Goal: Task Accomplishment & Management: Use online tool/utility

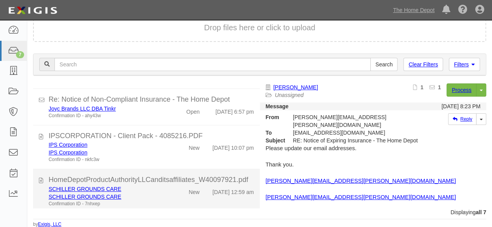
scroll to position [160, 0]
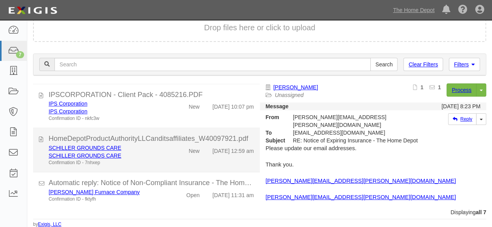
click at [155, 152] on div "SCHILLER GROUNDS CARE" at bounding box center [106, 156] width 115 height 8
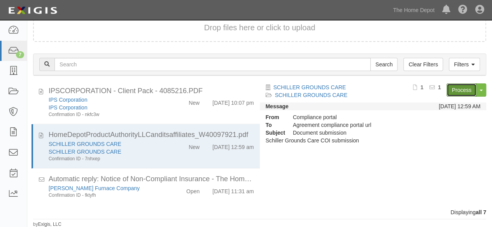
click at [457, 91] on link "Process" at bounding box center [461, 90] width 30 height 13
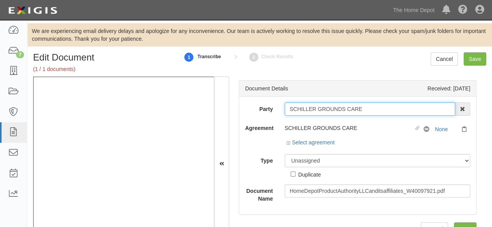
click at [366, 112] on input "SCHILLER GROUNDS CARE" at bounding box center [370, 109] width 171 height 13
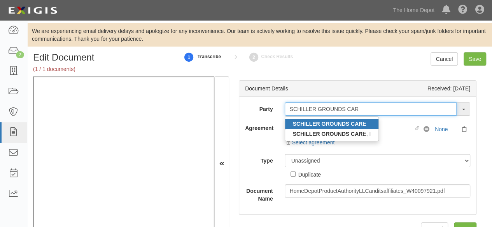
type input "SCHILLER GROUNDS CAR"
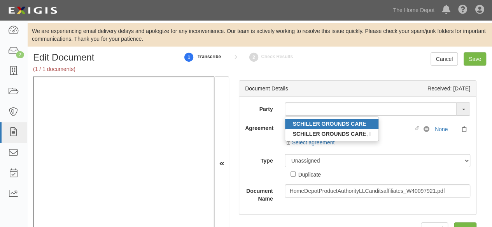
click at [254, 117] on div "Party SCHILLER GROUNDS CAR E SCHILLER GROUNDS CAR E, I 1000576868 Ontario Inc. …" at bounding box center [357, 153] width 225 height 100
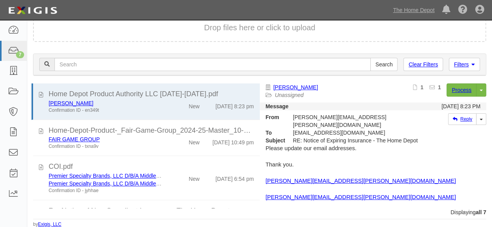
scroll to position [53, 0]
click at [416, 9] on link "The Home Depot" at bounding box center [413, 10] width 49 height 16
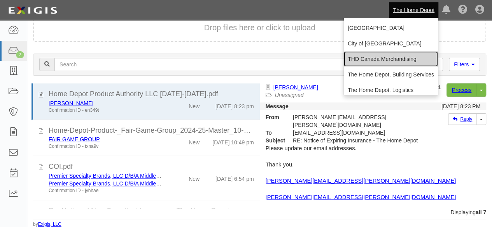
click at [372, 61] on link "THD Canada Merchandising" at bounding box center [391, 59] width 94 height 16
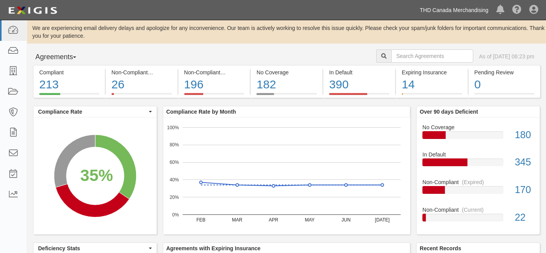
click at [459, 10] on link "THD Canada Merchandising" at bounding box center [454, 10] width 77 height 16
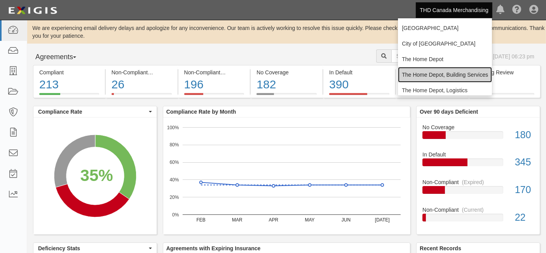
click at [429, 76] on link "The Home Depot, Building Services" at bounding box center [445, 75] width 94 height 16
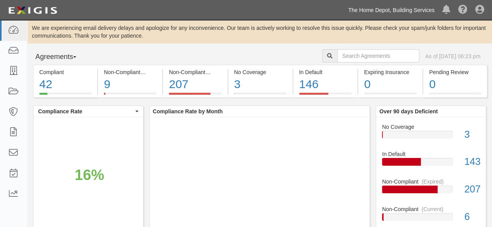
click at [420, 9] on link "The Home Depot, Building Services" at bounding box center [391, 10] width 94 height 16
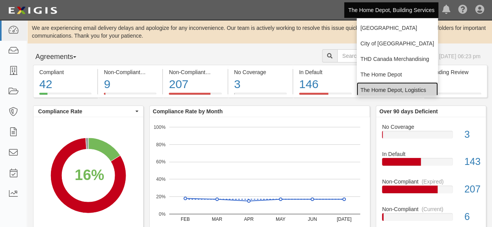
click at [371, 92] on link "The Home Depot, Logistics" at bounding box center [397, 90] width 81 height 16
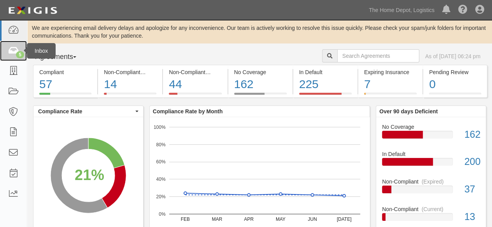
click at [13, 50] on icon at bounding box center [13, 51] width 11 height 9
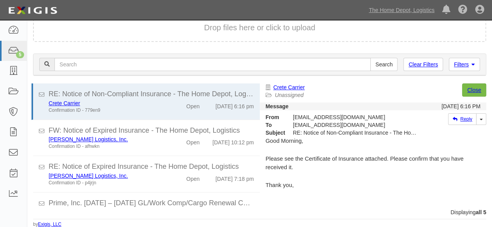
scroll to position [72, 0]
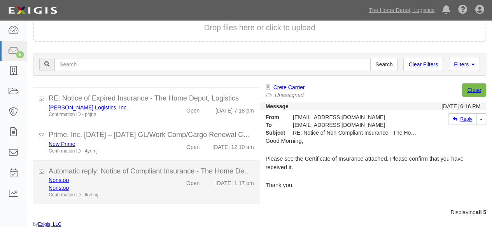
click at [163, 190] on div "Nonstop Nonstop Confirmation ID - tkvemj" at bounding box center [106, 188] width 126 height 22
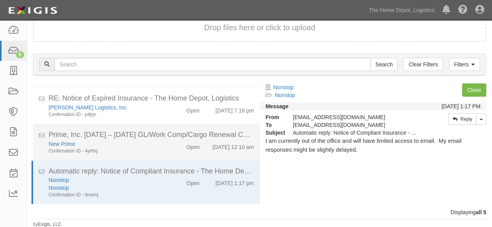
click at [155, 156] on li "Prime, Inc. 9/1/25 – 9/1/26 GL/Work Comp/Cargo Renewal Certificate New Prime Co…" at bounding box center [146, 142] width 227 height 37
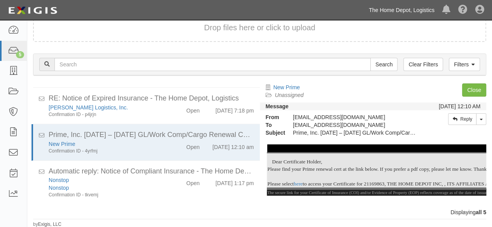
click at [424, 11] on link "The Home Depot, Logistics" at bounding box center [401, 10] width 73 height 16
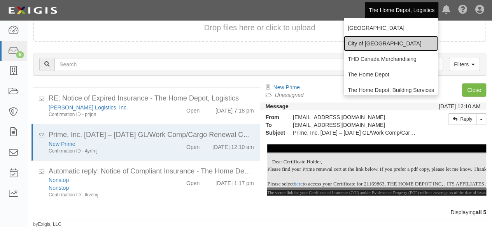
click at [368, 45] on link "City of [GEOGRAPHIC_DATA]" at bounding box center [391, 44] width 94 height 16
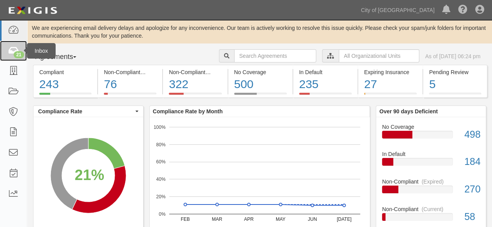
click at [14, 56] on div "21" at bounding box center [19, 54] width 10 height 7
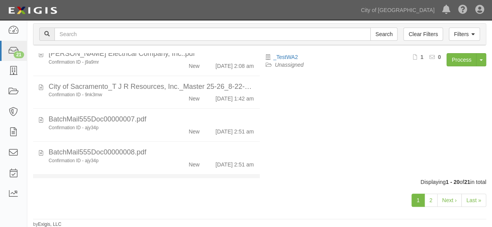
scroll to position [590, 0]
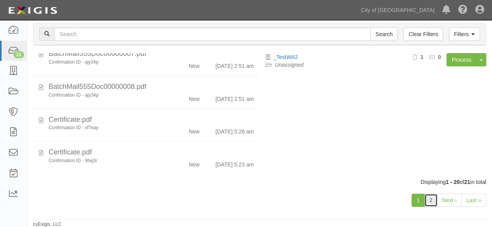
click at [432, 204] on link "2" at bounding box center [430, 200] width 13 height 13
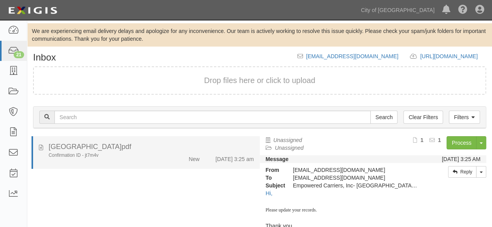
drag, startPoint x: 147, startPoint y: 163, endPoint x: 221, endPoint y: 145, distance: 76.5
click at [148, 162] on li "Burbank Glendale Pasadena Airport Authority.pdf Confirmation ID - jt7m4v New 8/…" at bounding box center [145, 152] width 228 height 33
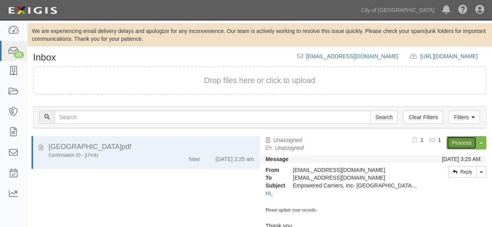
click at [450, 142] on link "Process" at bounding box center [461, 142] width 30 height 13
drag, startPoint x: 414, startPoint y: 10, endPoint x: 390, endPoint y: 34, distance: 34.1
click at [414, 10] on link "City of [GEOGRAPHIC_DATA]" at bounding box center [397, 10] width 81 height 16
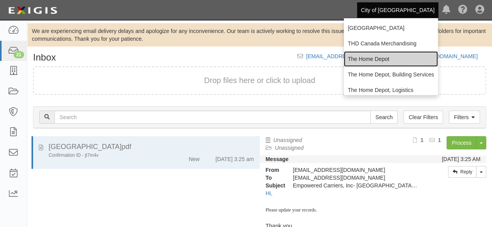
click at [374, 60] on link "The Home Depot" at bounding box center [391, 59] width 94 height 16
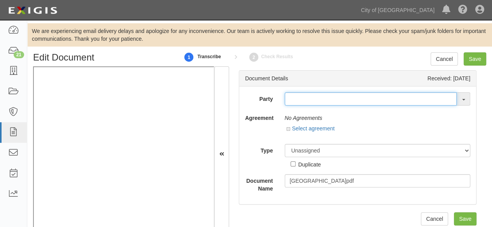
click at [299, 101] on input "text" at bounding box center [371, 99] width 172 height 13
paste input "Empowered Carriers, Inc"
type input "Empowered Carriers, Inc"
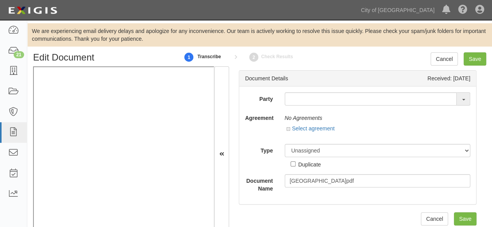
click at [348, 117] on div "No Agreements Select agreement Show archived Hide archived" at bounding box center [378, 125] width 198 height 27
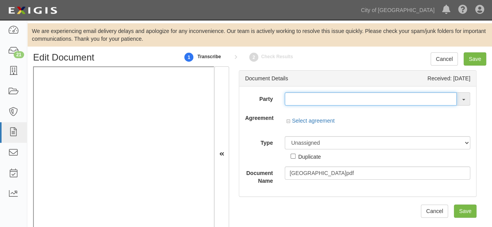
click at [305, 98] on input "text" at bounding box center [371, 99] width 172 height 13
paste input "Empowered Carriers, Inc"
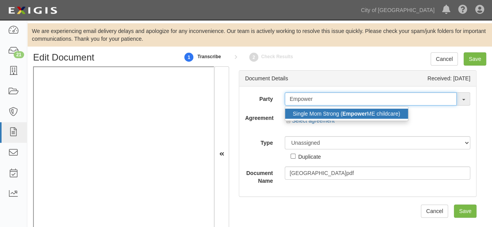
type input "Empower"
